Goal: Find specific page/section: Find specific page/section

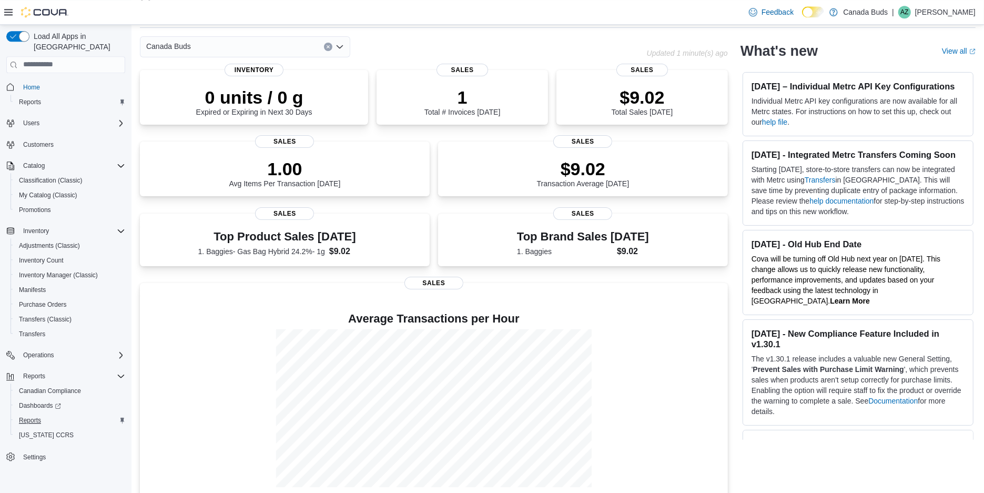
scroll to position [56, 0]
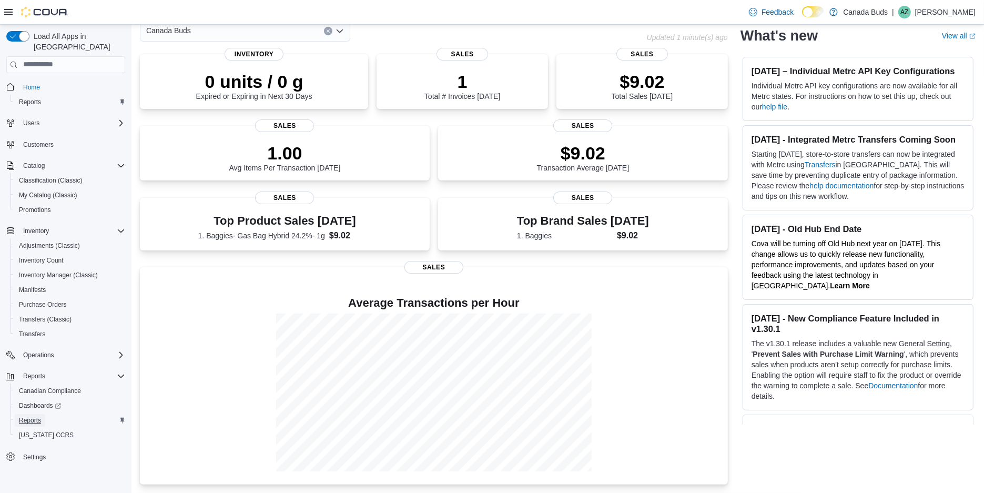
click at [35, 416] on span "Reports" at bounding box center [30, 420] width 22 height 8
